Goal: Task Accomplishment & Management: Manage account settings

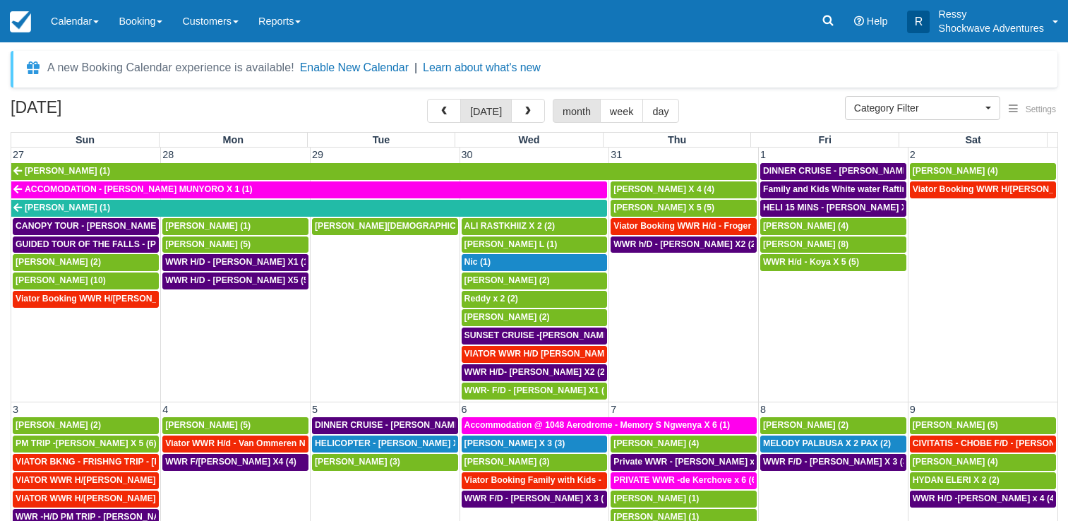
select select
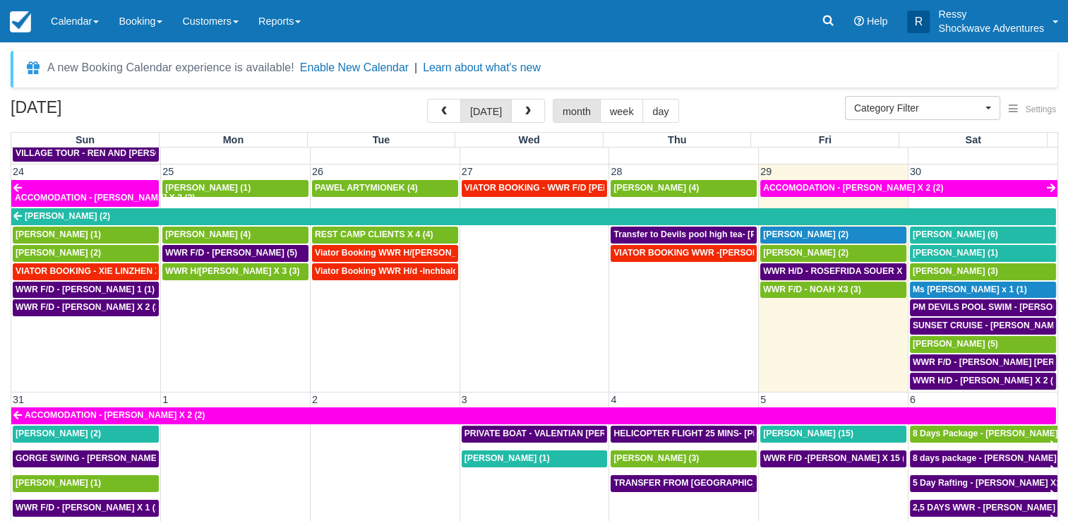
click at [974, 164] on td "30" at bounding box center [982, 171] width 150 height 15
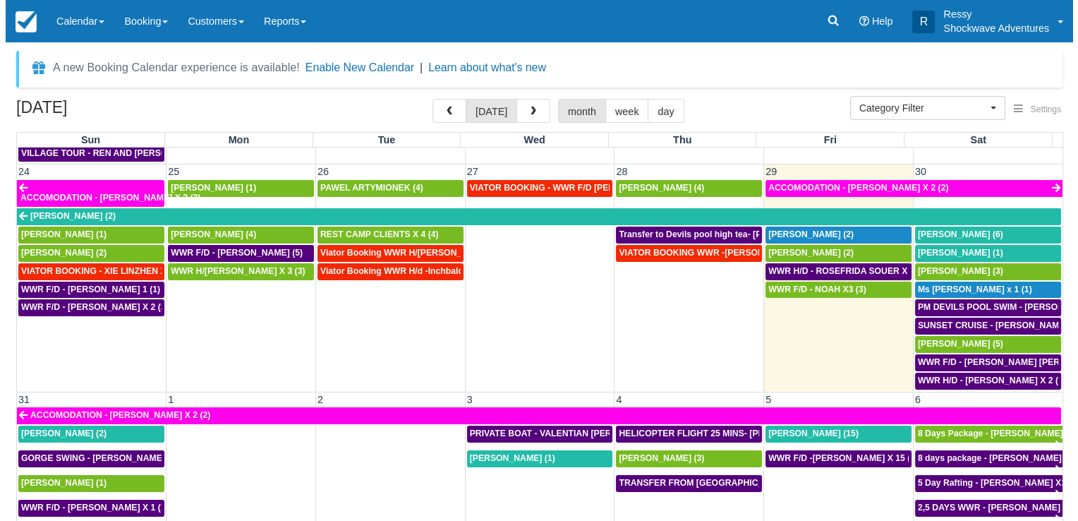
scroll to position [943, 0]
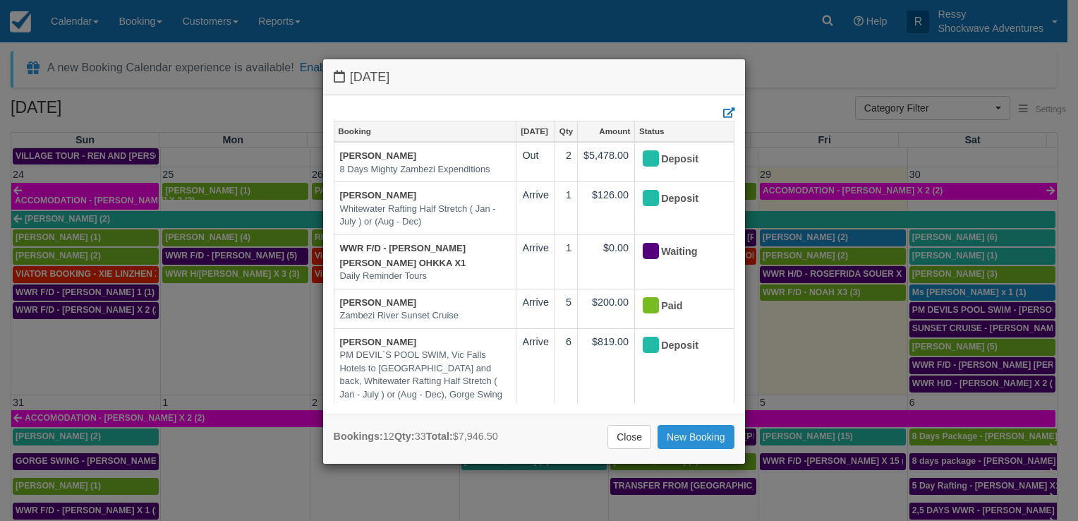
click at [690, 433] on link "New Booking" at bounding box center [696, 437] width 77 height 24
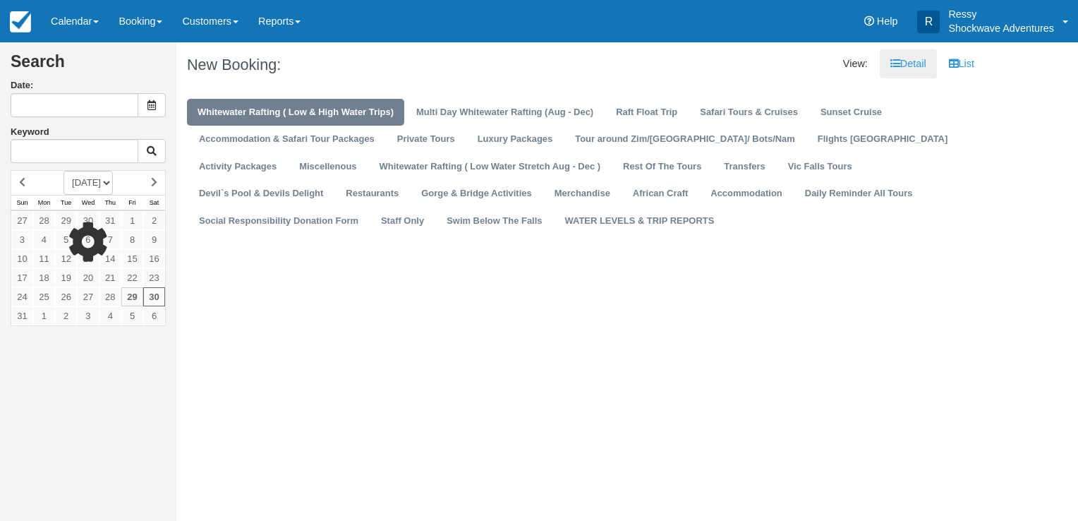
type input "08/30/25"
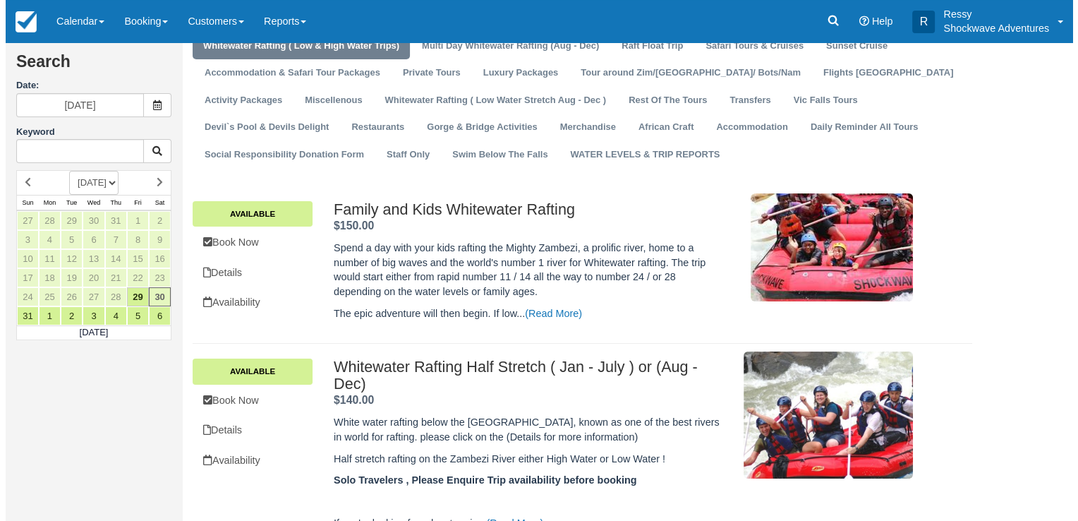
scroll to position [141, 0]
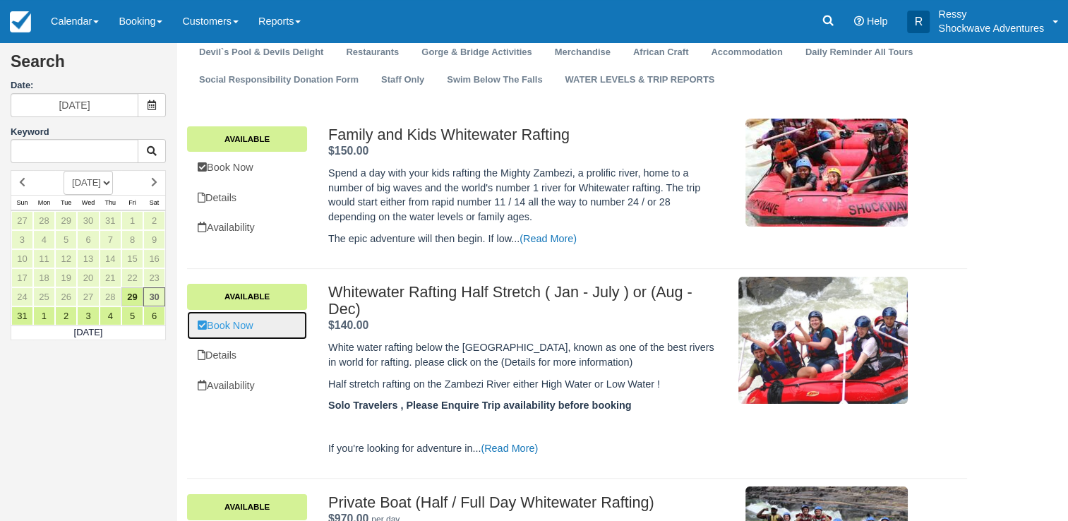
click at [257, 324] on link "Book Now" at bounding box center [247, 325] width 120 height 29
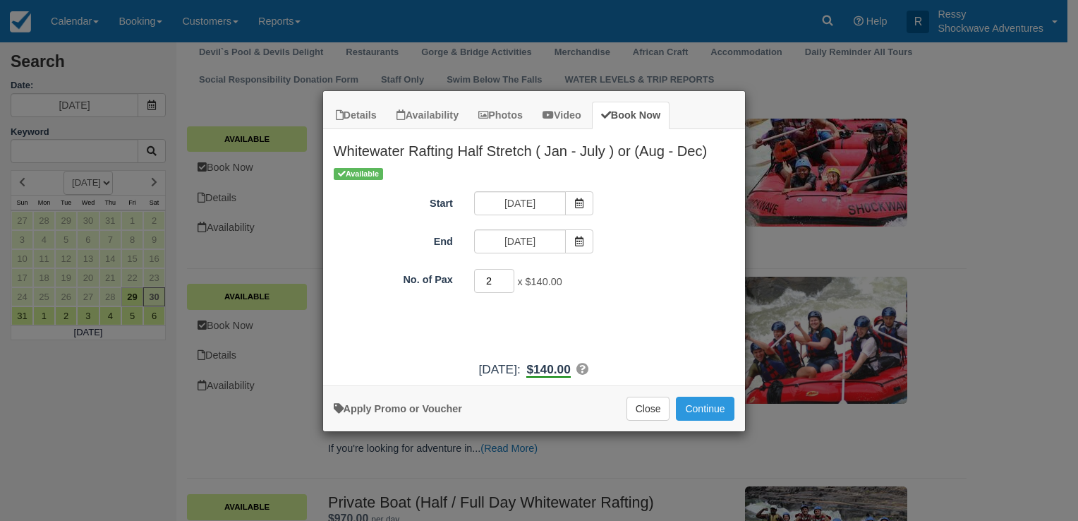
click at [508, 278] on input "2" at bounding box center [494, 281] width 41 height 24
click at [506, 278] on input "3" at bounding box center [494, 281] width 41 height 24
click at [508, 282] on input "2" at bounding box center [494, 281] width 41 height 24
click at [511, 277] on input "3" at bounding box center [494, 281] width 41 height 24
type input "4"
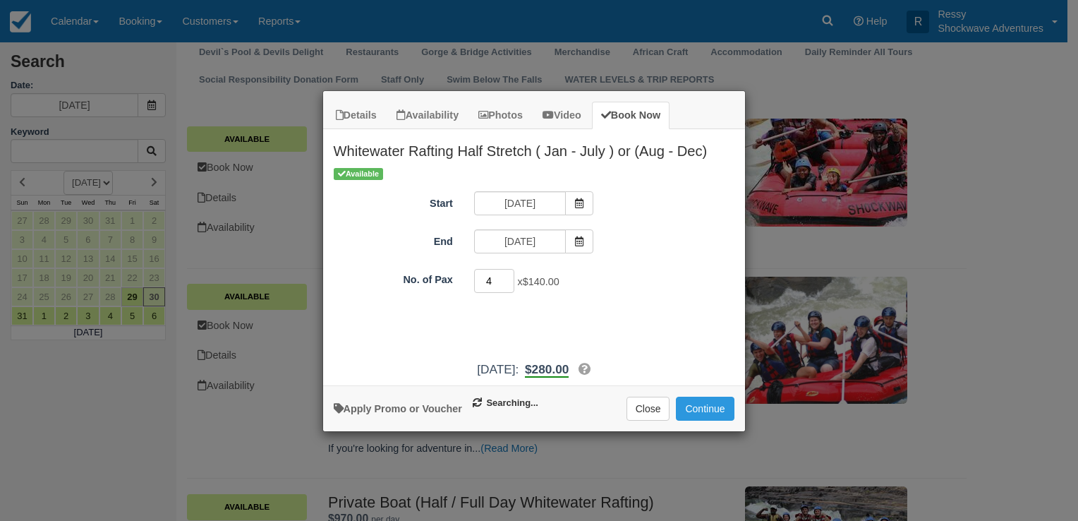
click at [511, 277] on input "4" at bounding box center [494, 281] width 41 height 24
click at [701, 406] on button "Continue" at bounding box center [705, 409] width 58 height 24
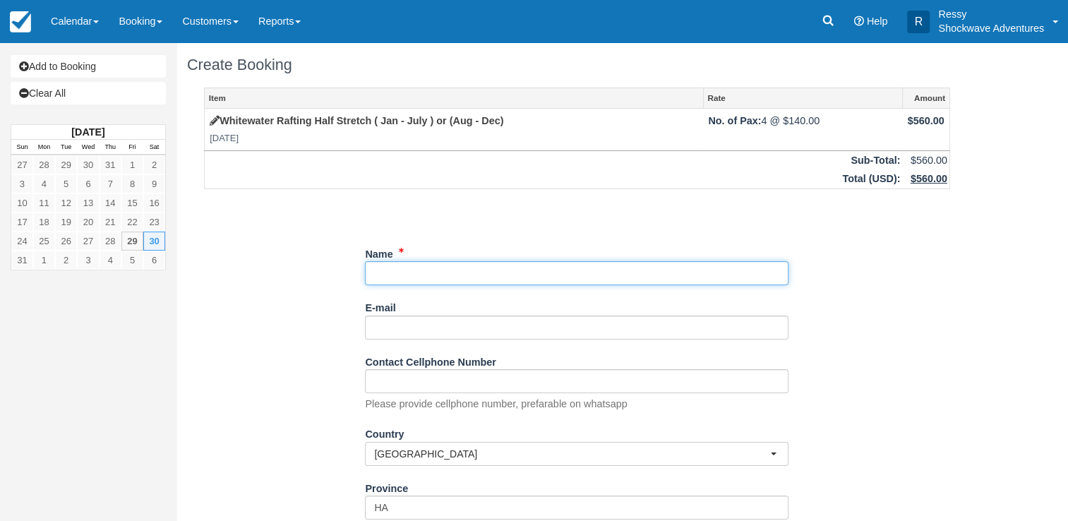
click at [396, 274] on input "Name" at bounding box center [576, 273] width 423 height 24
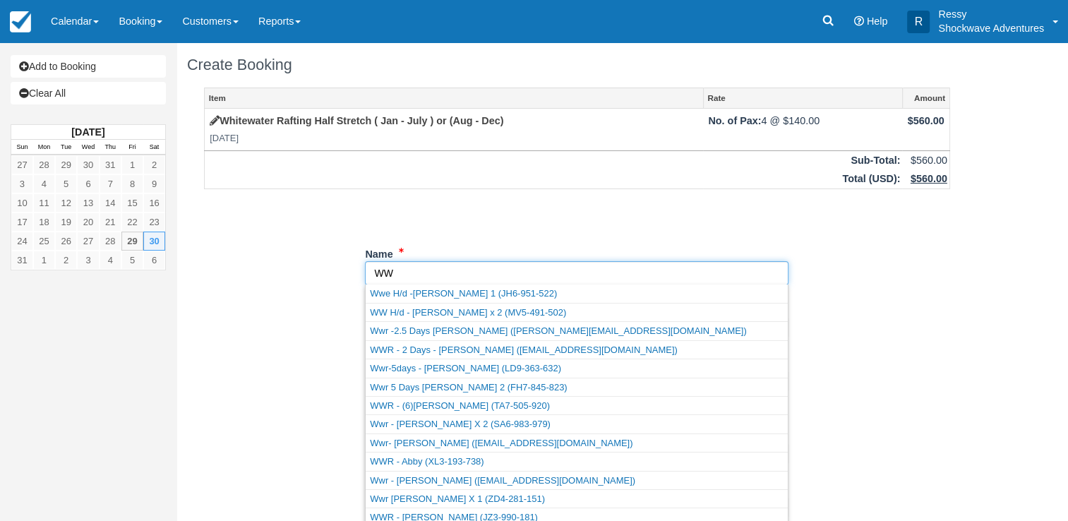
type input "W"
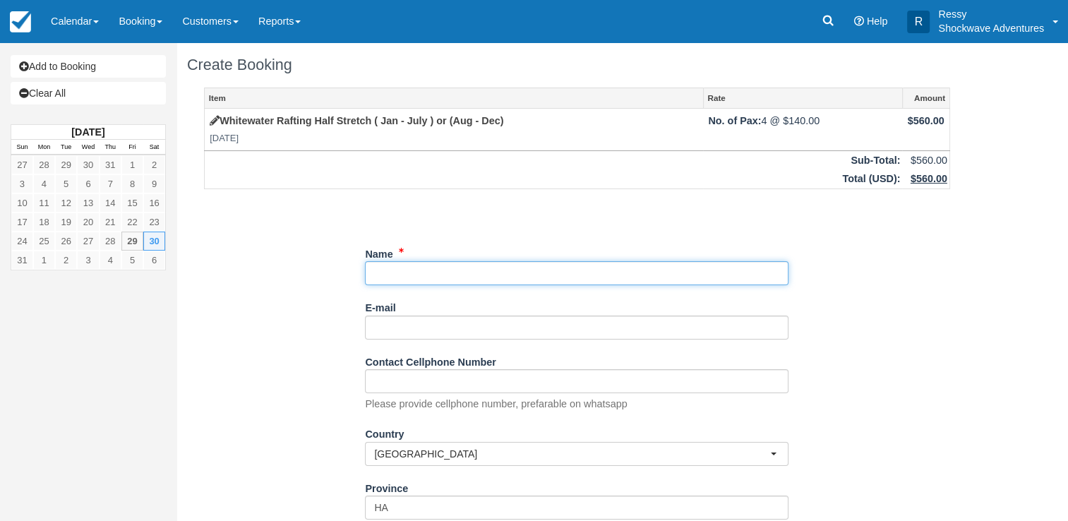
paste input "Natalie Shires"
type input "Natalie Shires"
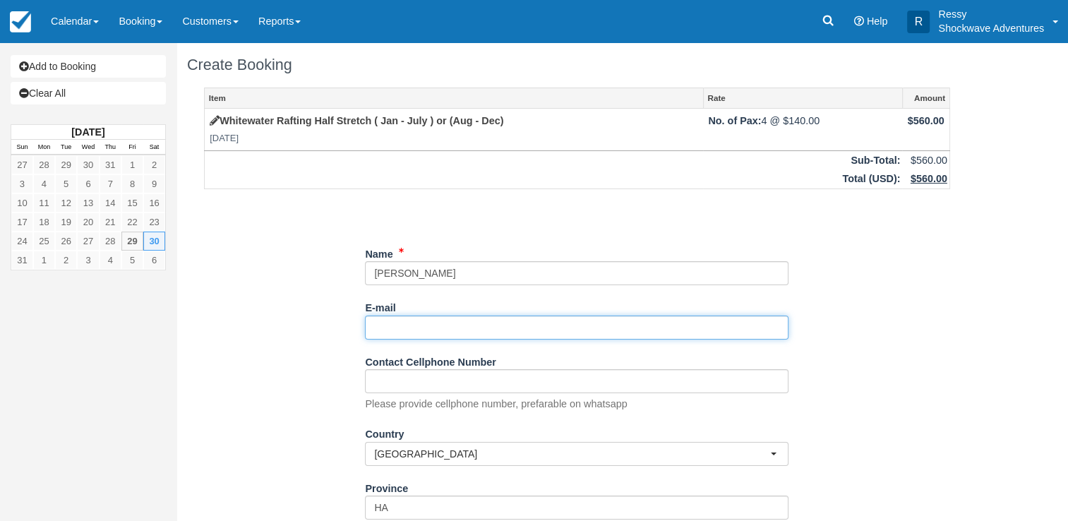
click at [381, 318] on input "E-mail" at bounding box center [576, 327] width 423 height 24
paste input "Ng.shires@gmail.com"
type input "Ng.shires@gmail.com"
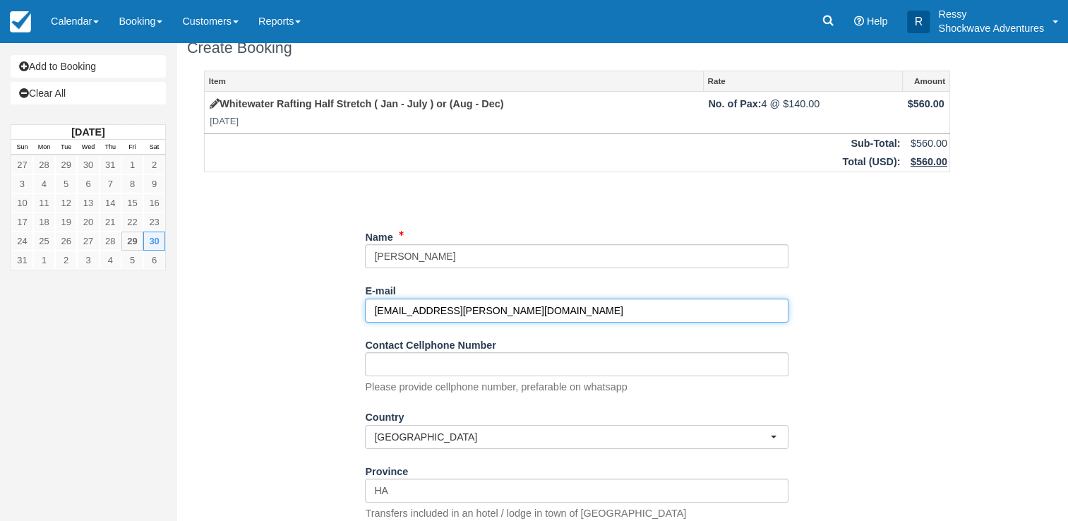
scroll to position [200, 0]
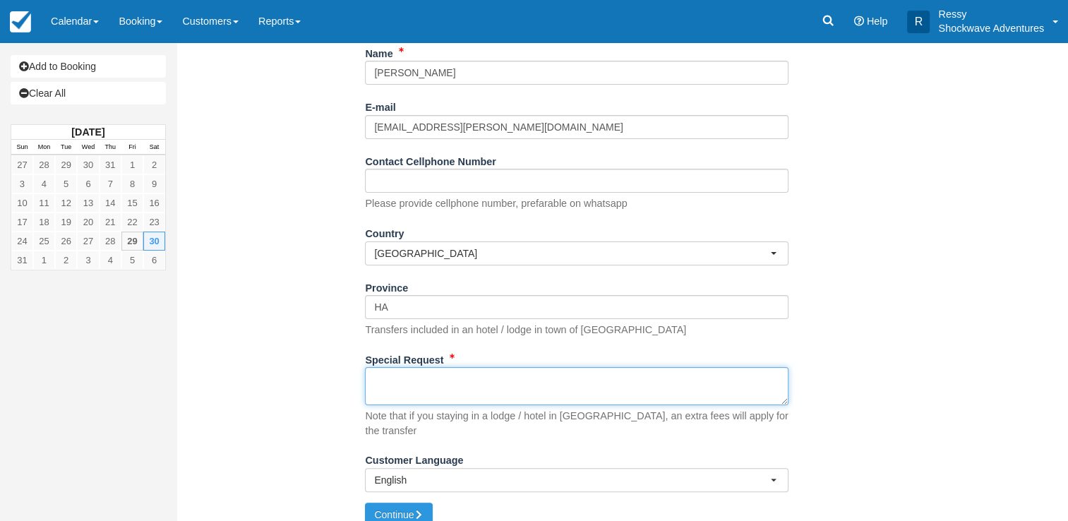
click at [409, 385] on textarea "Special Request" at bounding box center [576, 386] width 423 height 38
type textarea "pickup 0730hrs from Livingstone lodge"
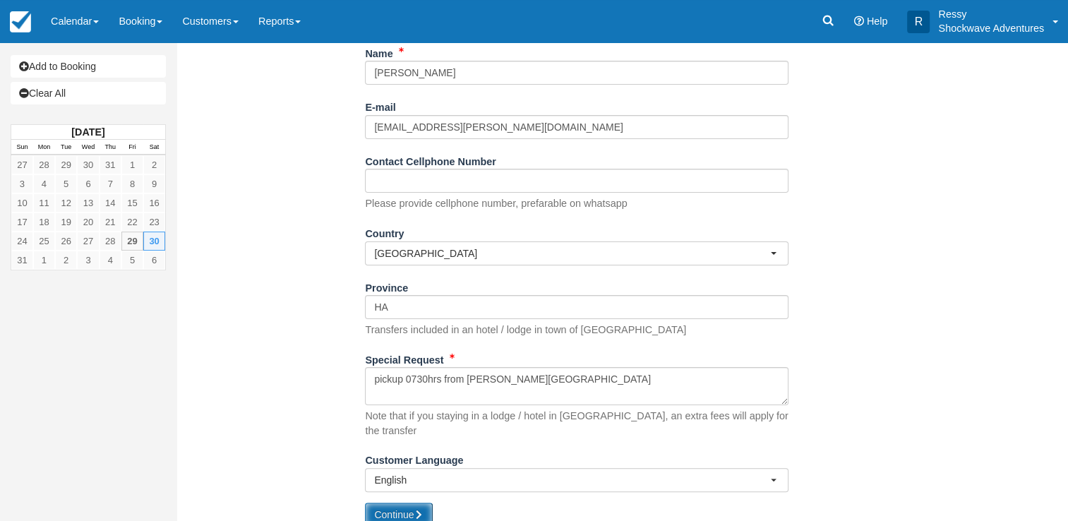
click at [404, 502] on button "Continue" at bounding box center [399, 514] width 68 height 24
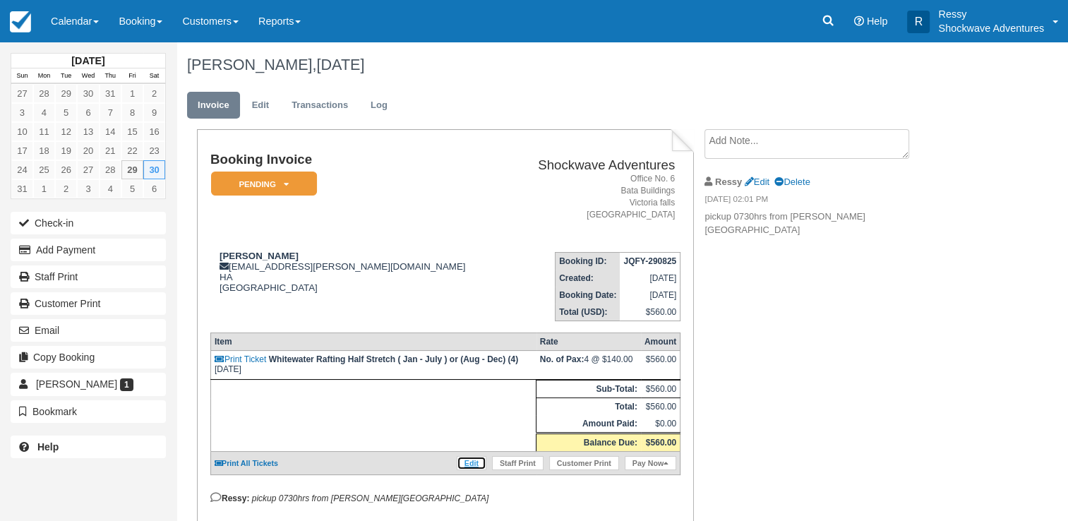
click at [478, 460] on link "Edit" at bounding box center [472, 463] width 30 height 14
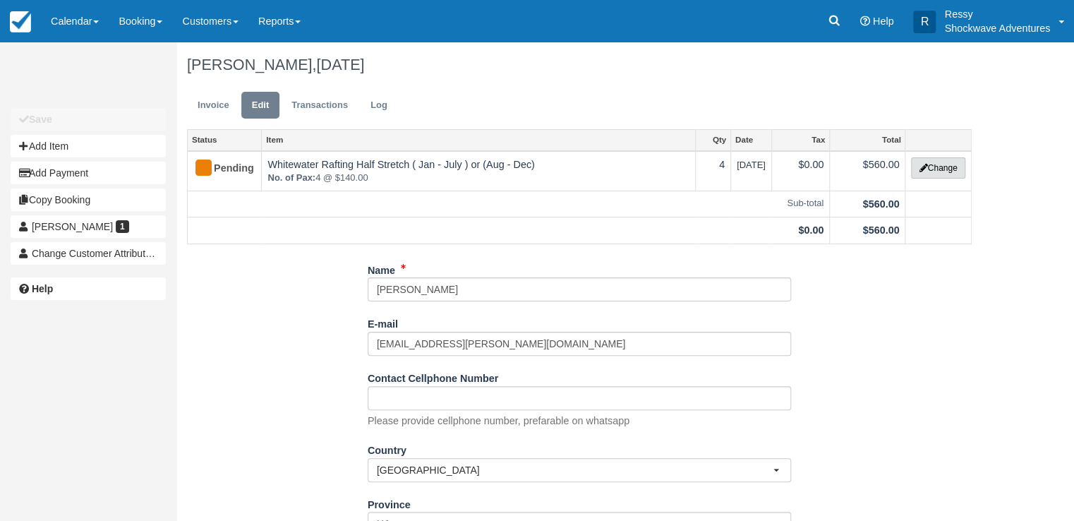
click at [924, 171] on button "Change" at bounding box center [938, 167] width 54 height 21
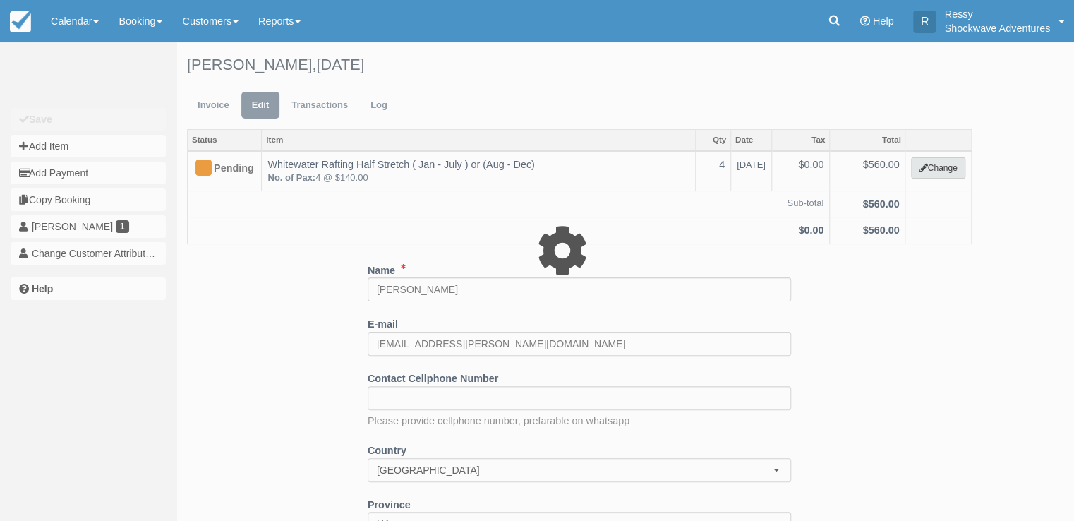
type input "560.00"
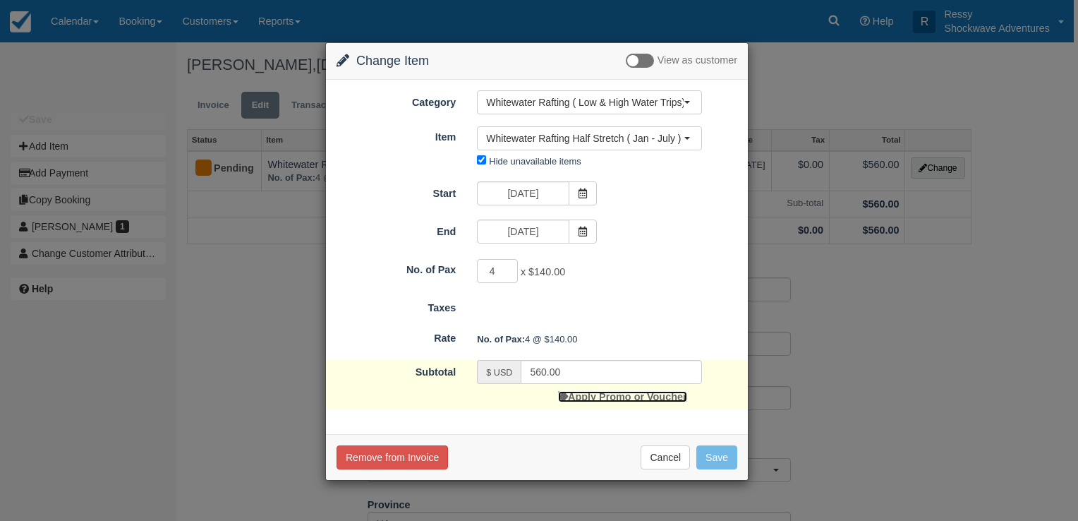
click at [619, 391] on link "Apply Promo or Voucher" at bounding box center [622, 396] width 128 height 11
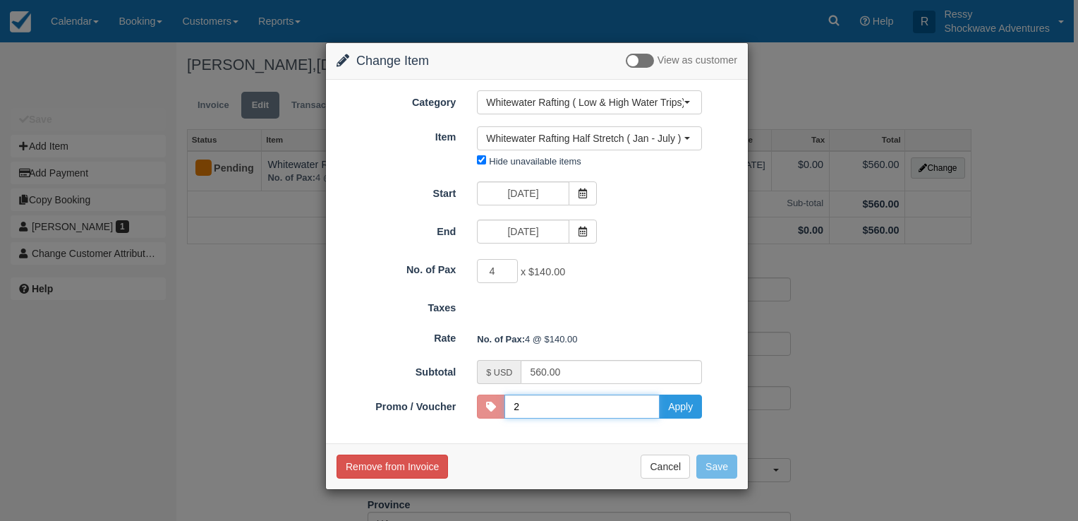
type input "2026"
click at [682, 404] on button "Apply" at bounding box center [680, 406] width 43 height 24
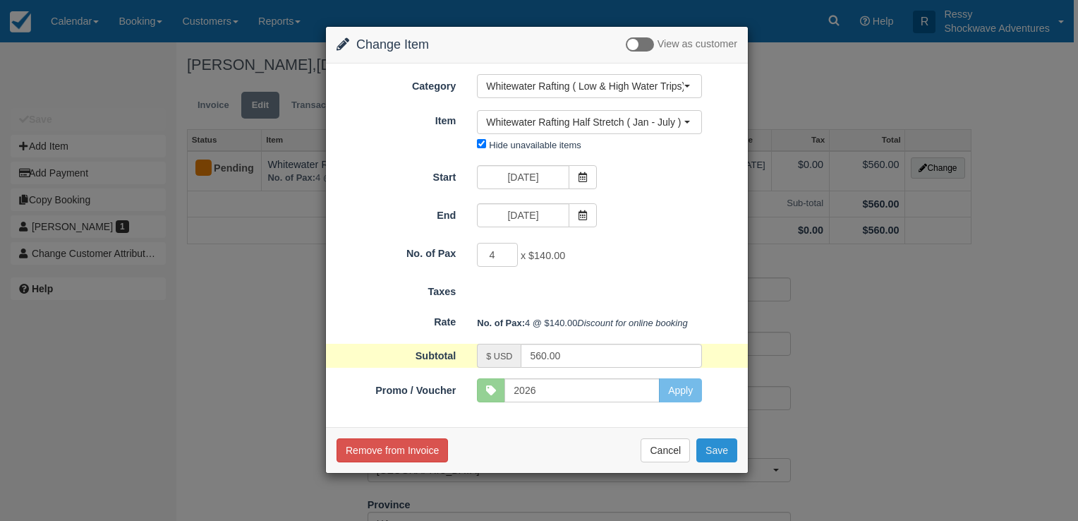
click at [708, 462] on button "Save" at bounding box center [716, 450] width 41 height 24
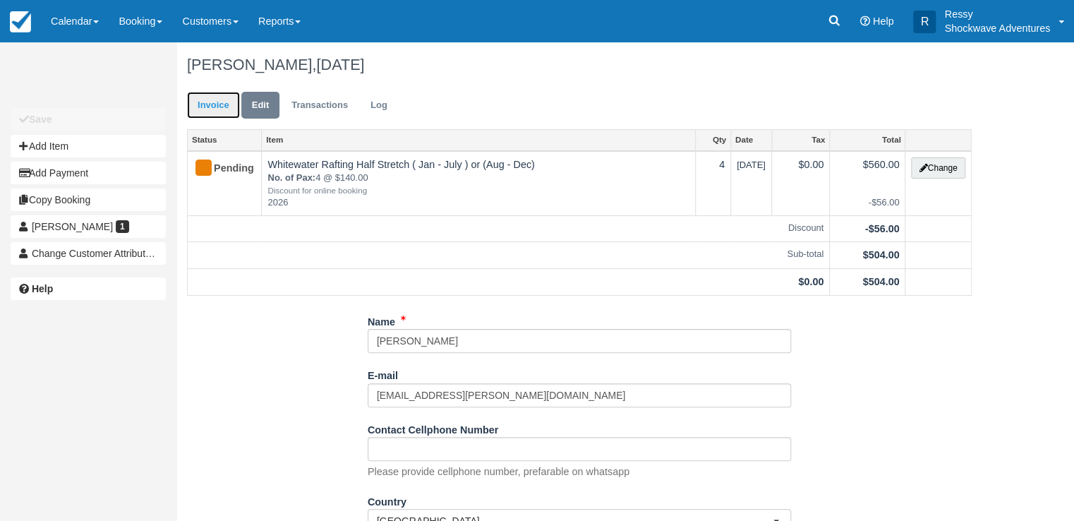
click at [215, 109] on link "Invoice" at bounding box center [213, 106] width 53 height 28
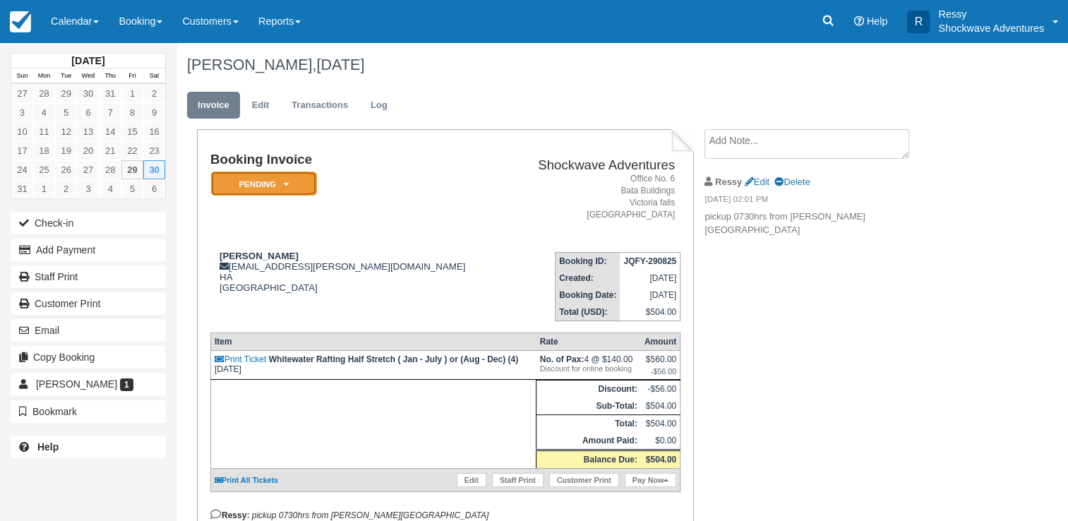
click at [285, 188] on em "Pending" at bounding box center [264, 183] width 106 height 25
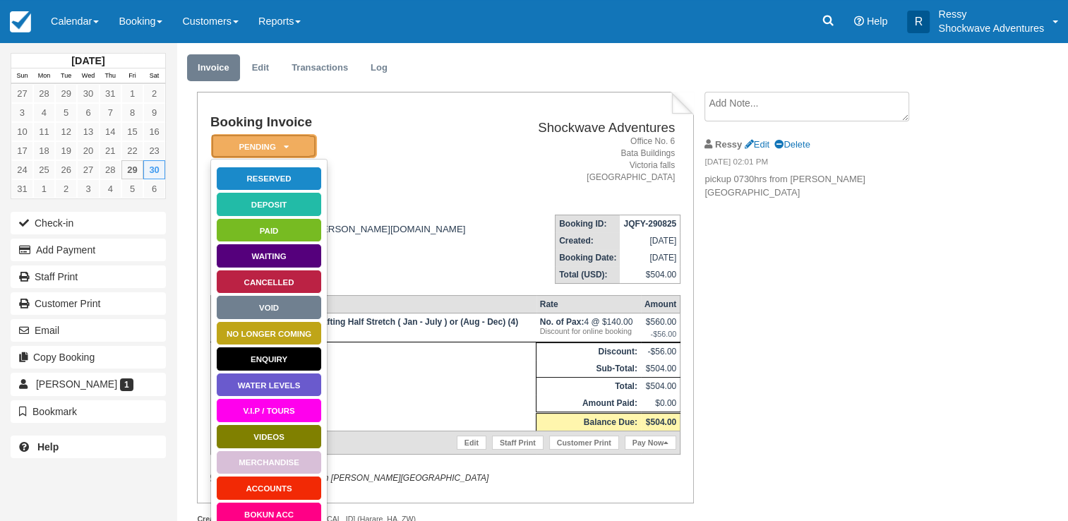
scroll to position [67, 0]
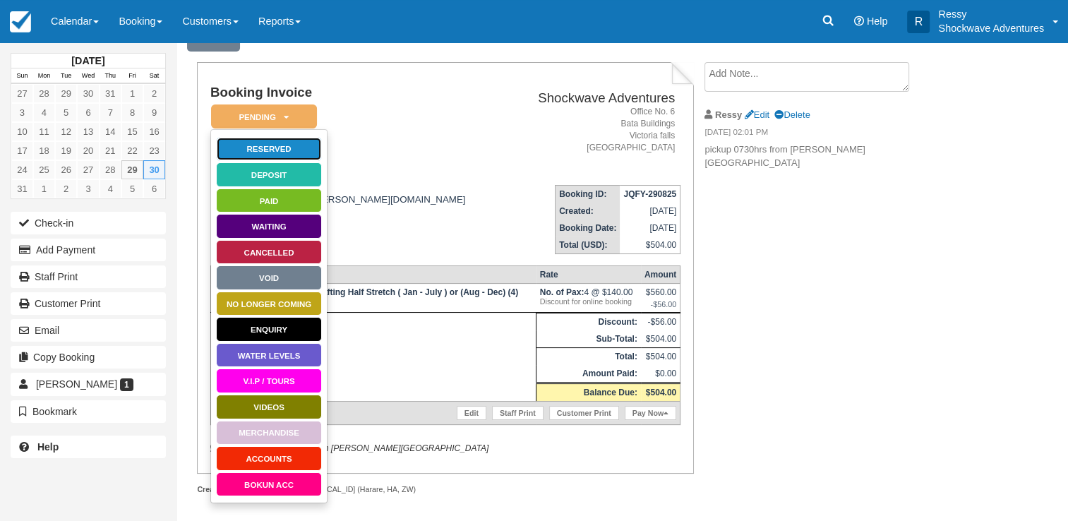
click at [272, 148] on link "Reserved" at bounding box center [269, 149] width 106 height 25
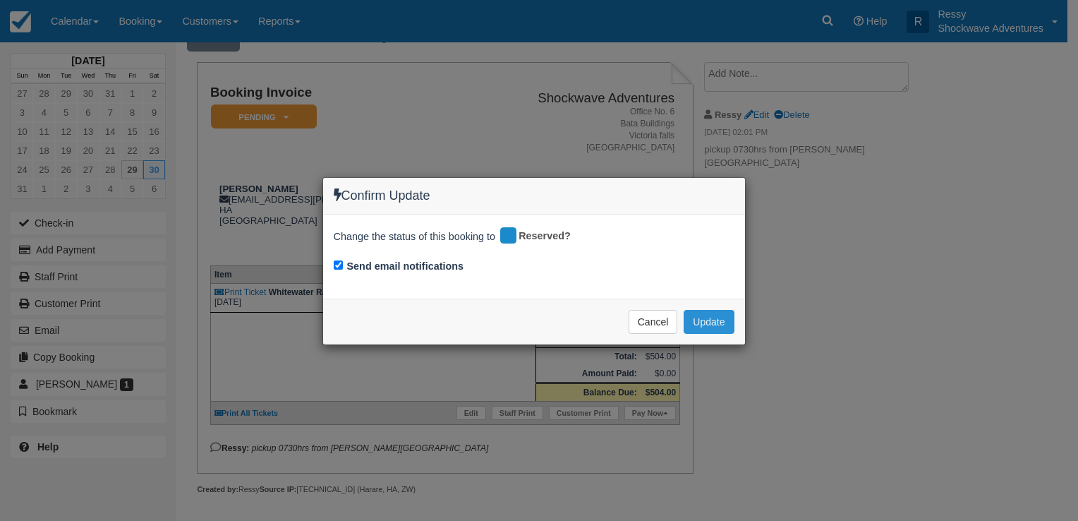
click at [714, 320] on button "Update" at bounding box center [709, 322] width 50 height 24
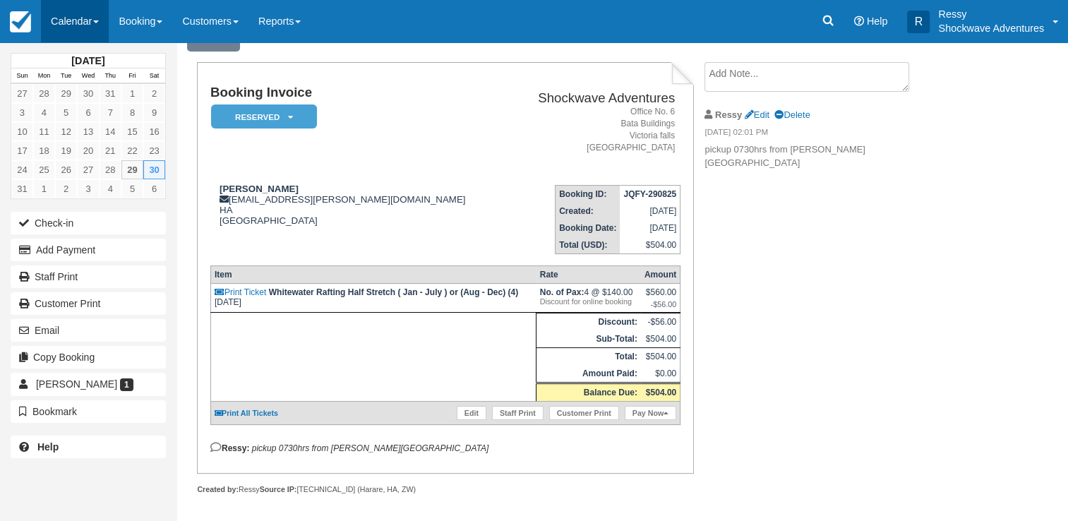
click at [85, 20] on link "Calendar" at bounding box center [75, 21] width 68 height 42
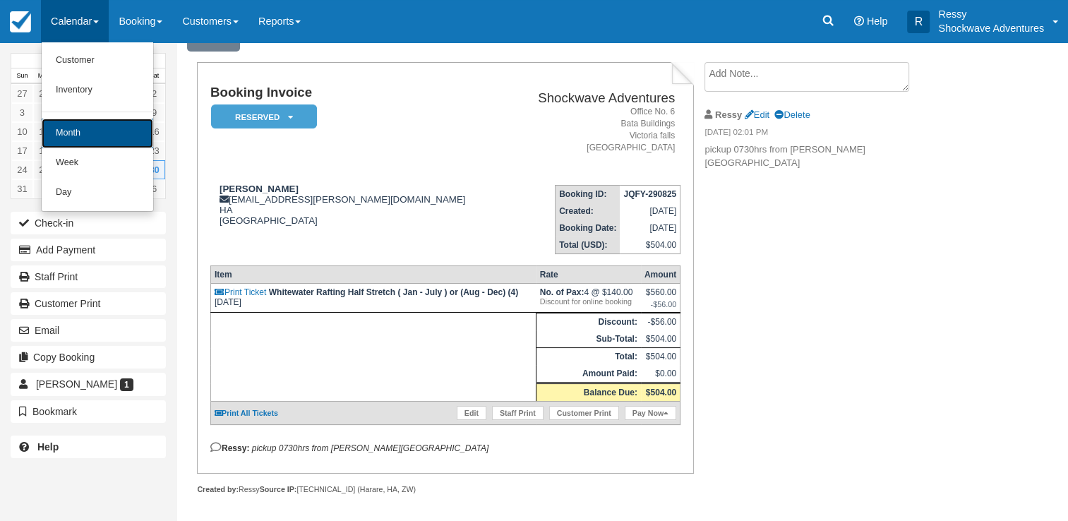
click at [94, 142] on link "Month" at bounding box center [97, 134] width 111 height 30
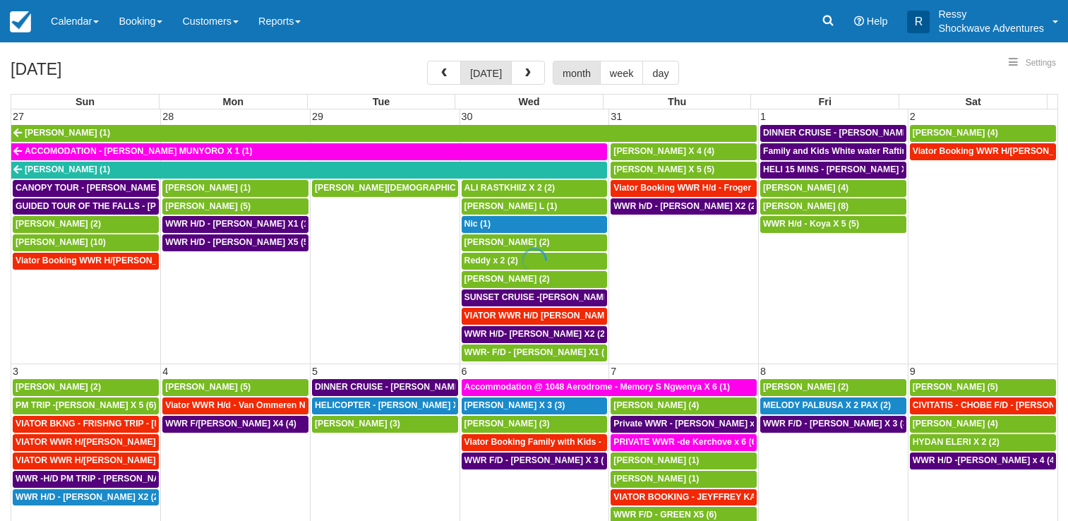
select select
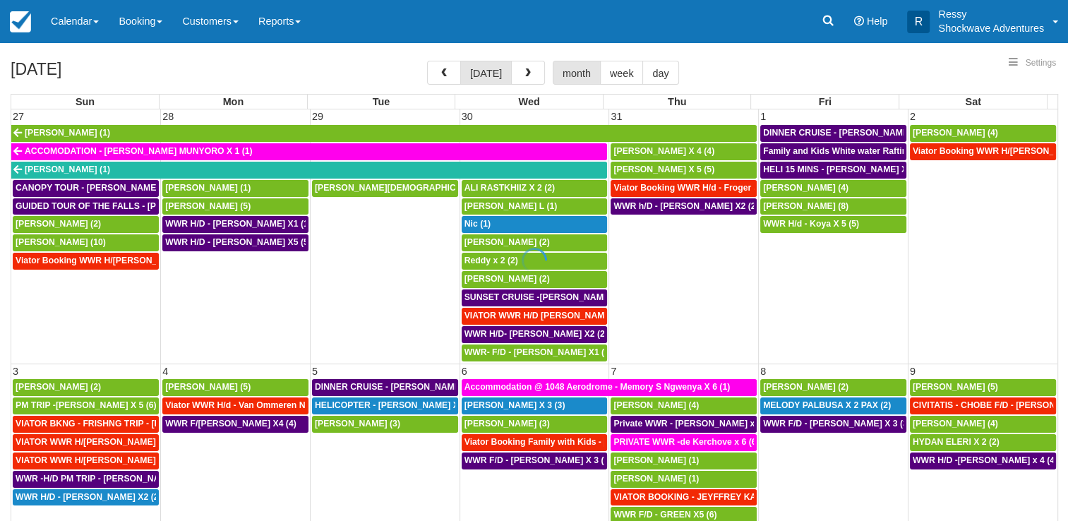
select select
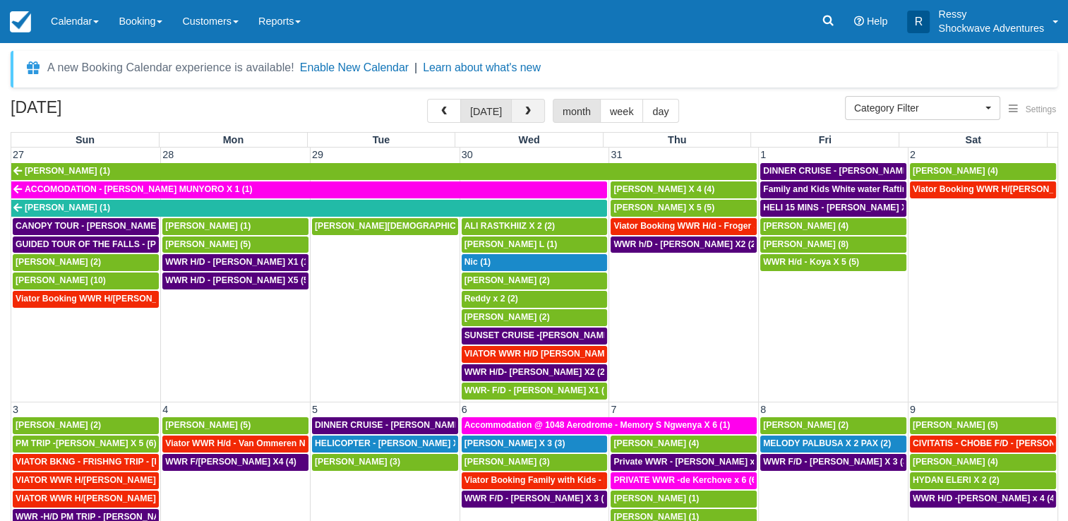
click at [517, 111] on button "button" at bounding box center [528, 111] width 34 height 24
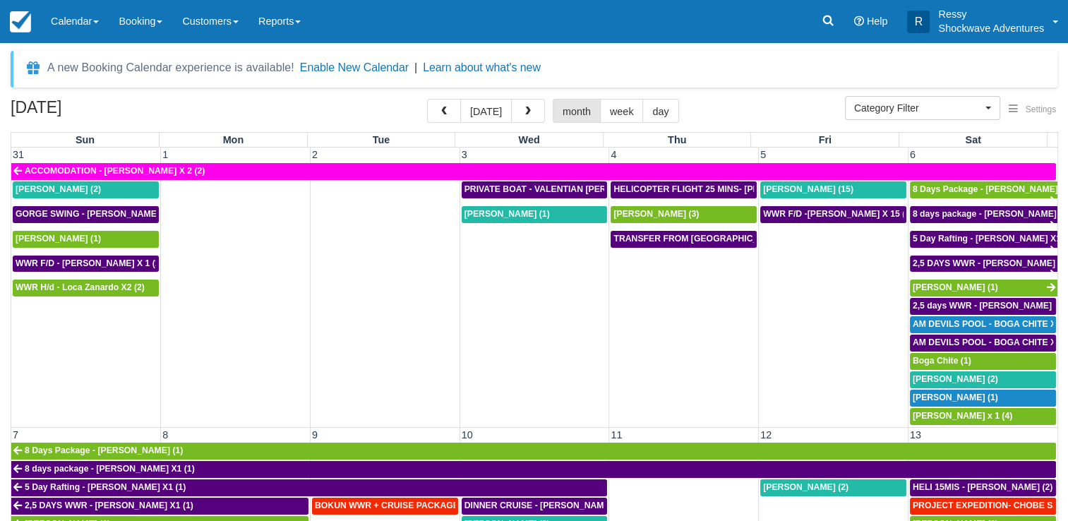
scroll to position [71, 0]
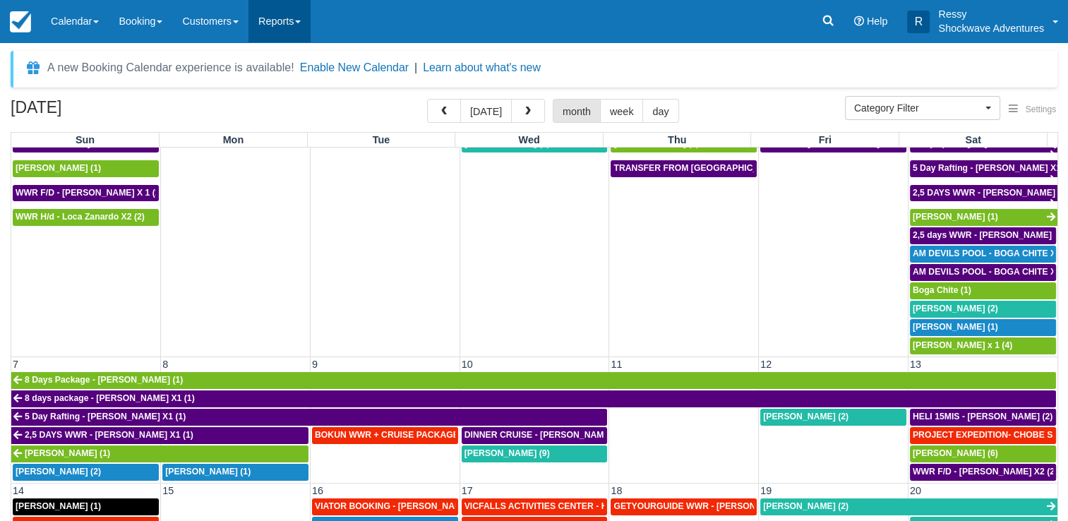
click at [291, 21] on link "Reports" at bounding box center [279, 21] width 62 height 42
click at [447, 11] on div "Menu Calendar Customer Inventory Month Week Day Booking Daily Manifest Daily Li…" at bounding box center [534, 21] width 1068 height 42
